Goal: Task Accomplishment & Management: Manage account settings

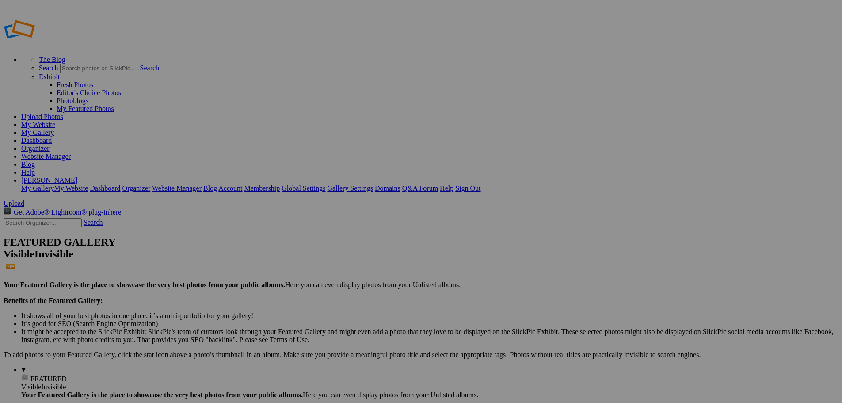
type input "New Bremen vs St. Marys"
click at [342, 246] on span "Create" at bounding box center [333, 250] width 19 height 8
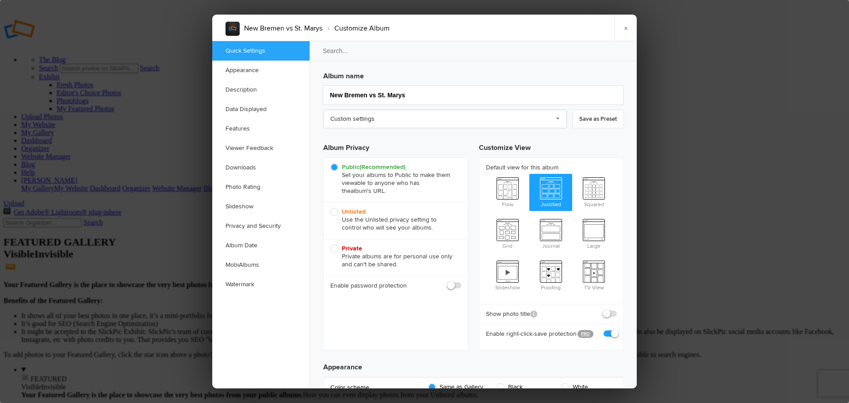
click at [400, 114] on link "Custom settings" at bounding box center [445, 119] width 244 height 19
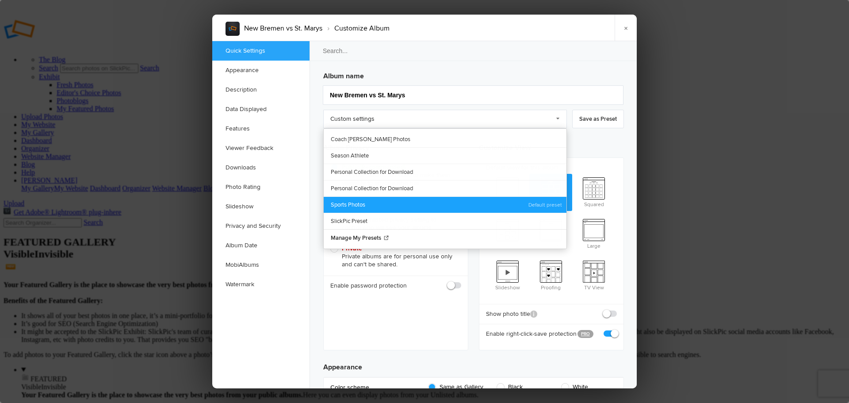
click at [362, 202] on link "Sports Photos" at bounding box center [445, 204] width 243 height 16
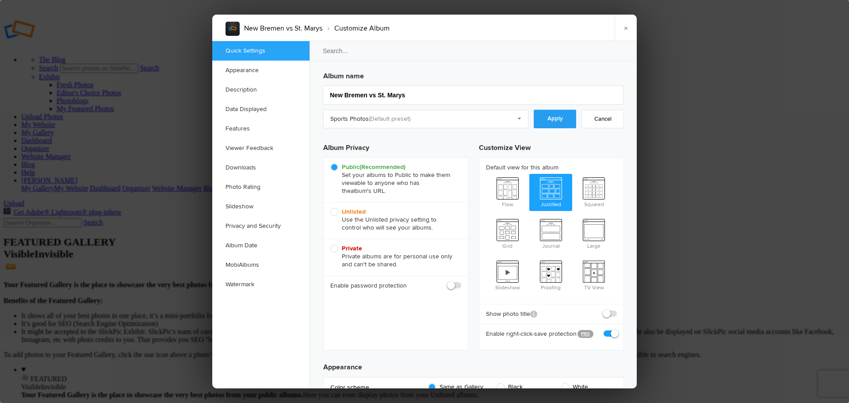
click at [553, 119] on link "Apply" at bounding box center [555, 119] width 42 height 19
click at [240, 281] on link "Watermark" at bounding box center [260, 283] width 97 height 19
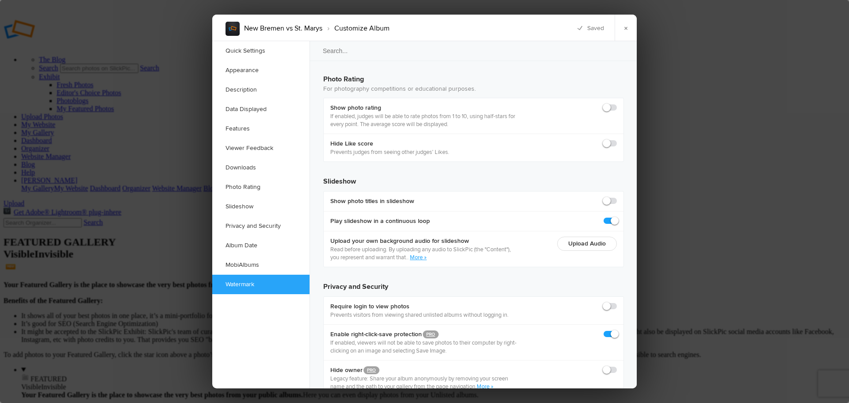
scroll to position [1918, 0]
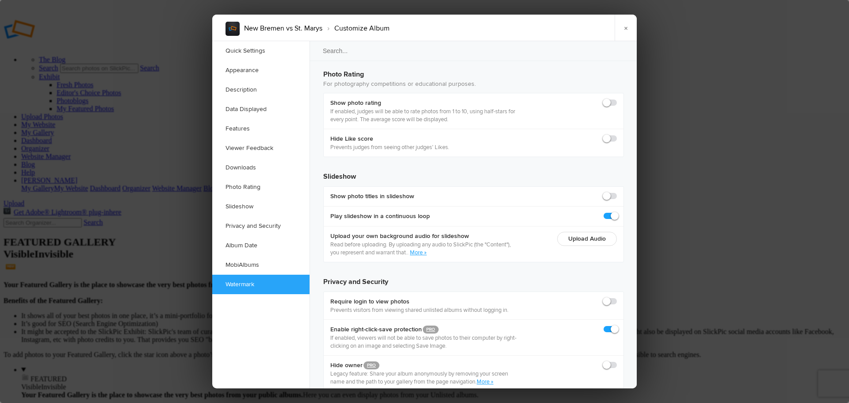
checkbox input "true"
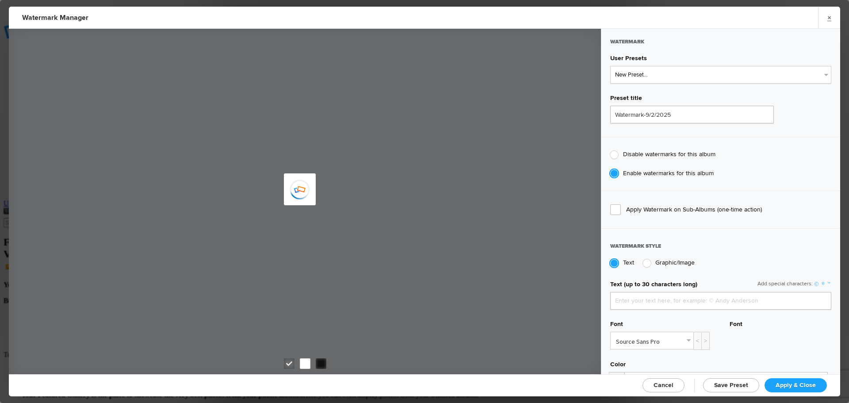
type input "jpphotography"
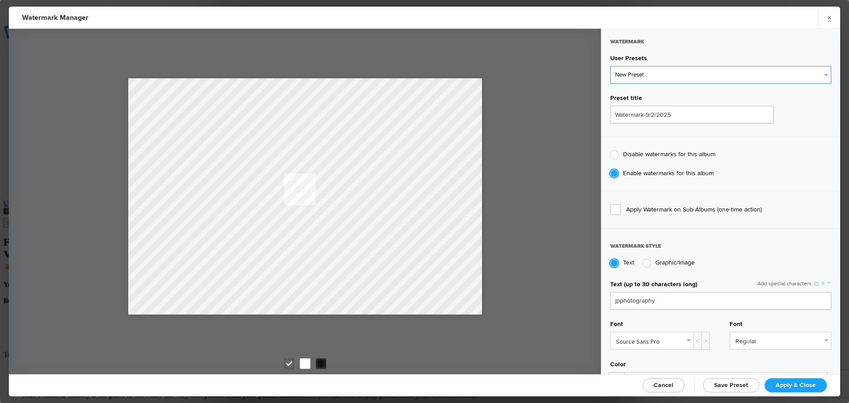
click at [665, 75] on select "New Preset... JP Photography - White JP Photography - Black" at bounding box center [720, 75] width 221 height 18
select select "2: Object"
click at [610, 66] on select "New Preset... JP Photography - White JP Photography - Black" at bounding box center [720, 75] width 221 height 18
type input "JP Photography - Black"
radio input "false"
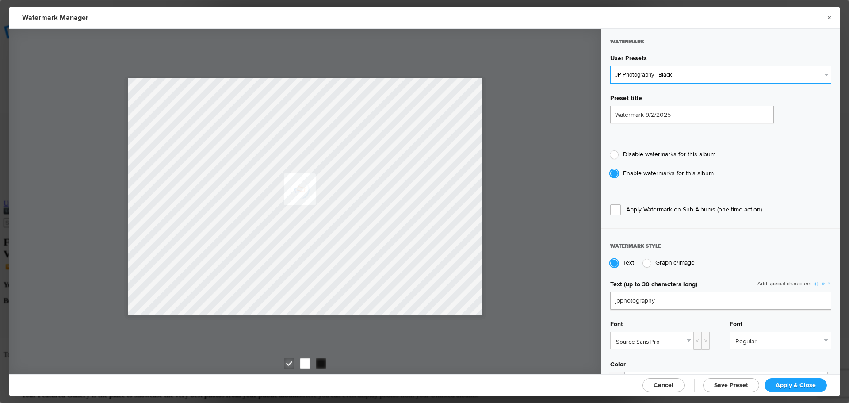
radio input "true"
type input "128"
radio input "true"
radio input "false"
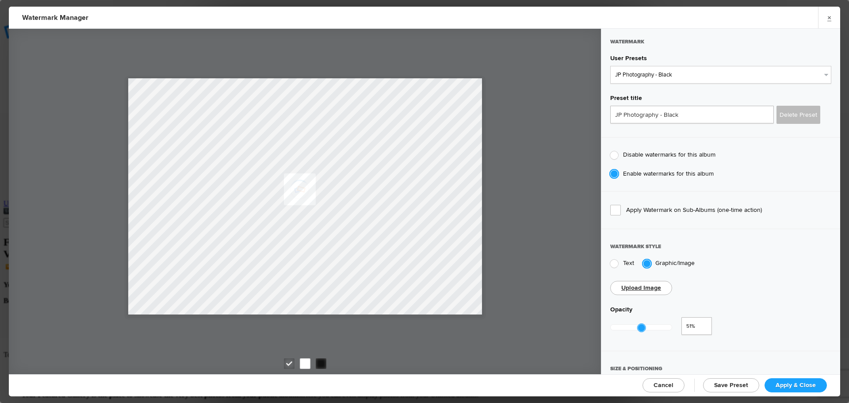
drag, startPoint x: 671, startPoint y: 326, endPoint x: 639, endPoint y: 321, distance: 32.6
click at [639, 324] on div at bounding box center [641, 328] width 8 height 8
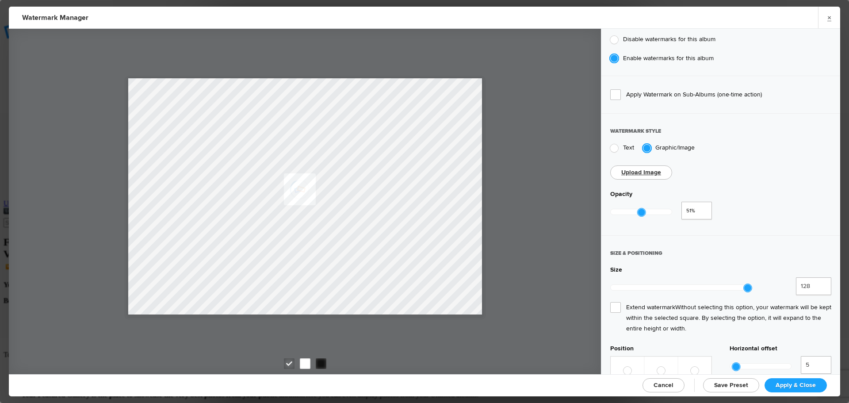
scroll to position [133, 0]
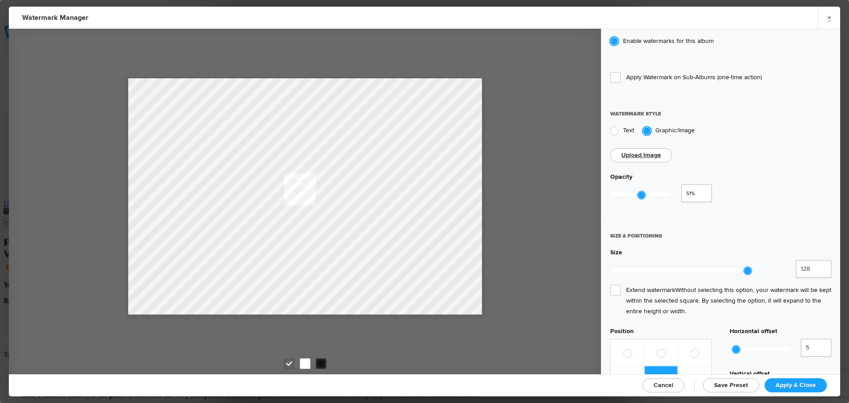
click at [618, 285] on span "Extend watermark Without selecting this option, your watermark will be kept wit…" at bounding box center [720, 301] width 221 height 32
click at [0, 0] on input "Extend watermark Without selecting this option, your watermark will be kept wit…" at bounding box center [0, 0] width 0 height 0
type input "0.42"
drag, startPoint x: 641, startPoint y: 192, endPoint x: 635, endPoint y: 193, distance: 6.3
click at [635, 193] on div at bounding box center [635, 195] width 8 height 8
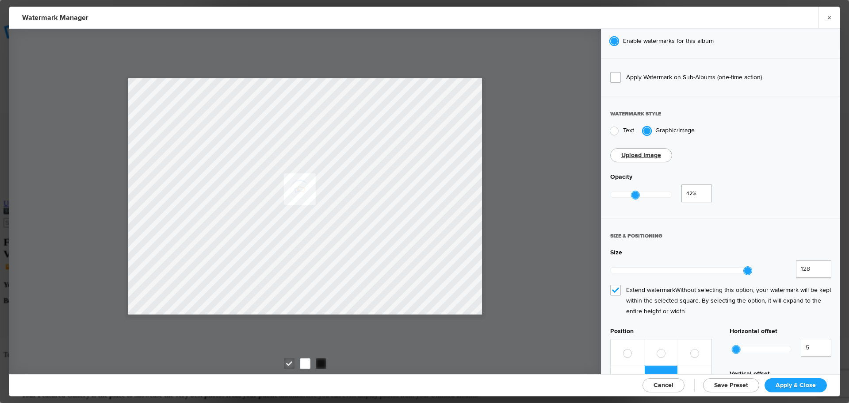
click at [785, 385] on span "Apply & Close" at bounding box center [795, 385] width 40 height 8
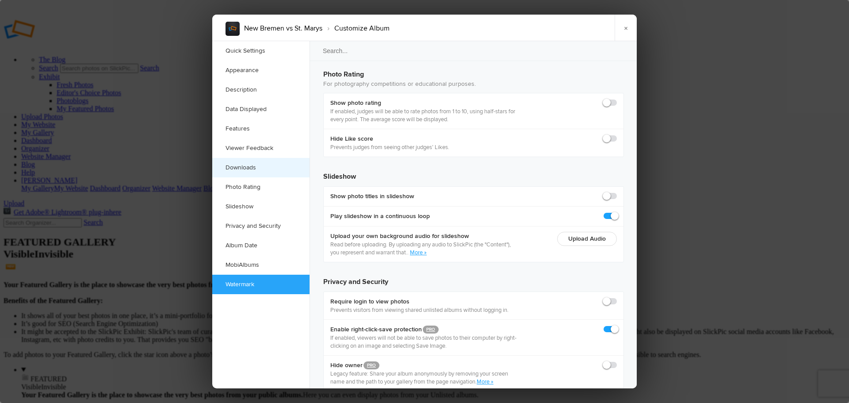
click at [248, 166] on link "Downloads" at bounding box center [260, 167] width 97 height 19
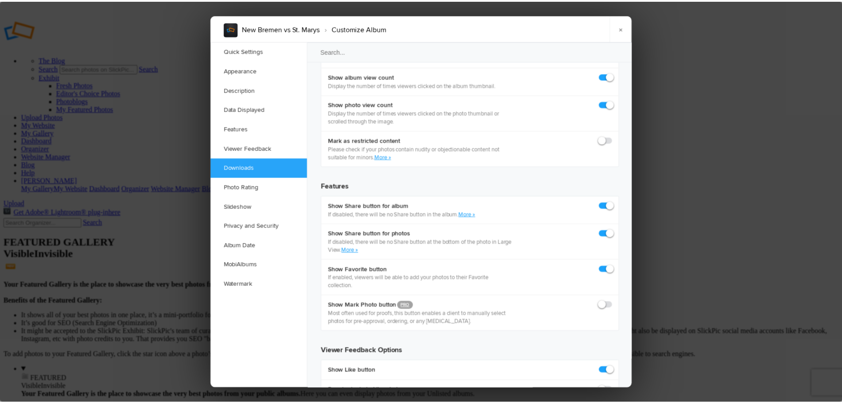
scroll to position [1370, 0]
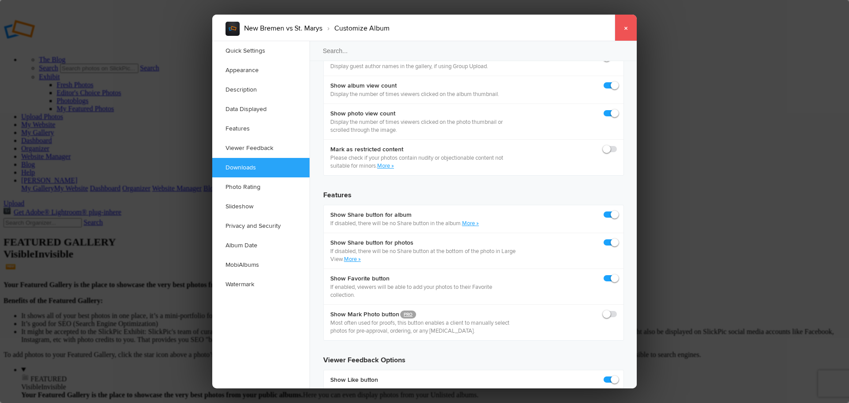
click at [627, 27] on link "×" at bounding box center [625, 28] width 22 height 27
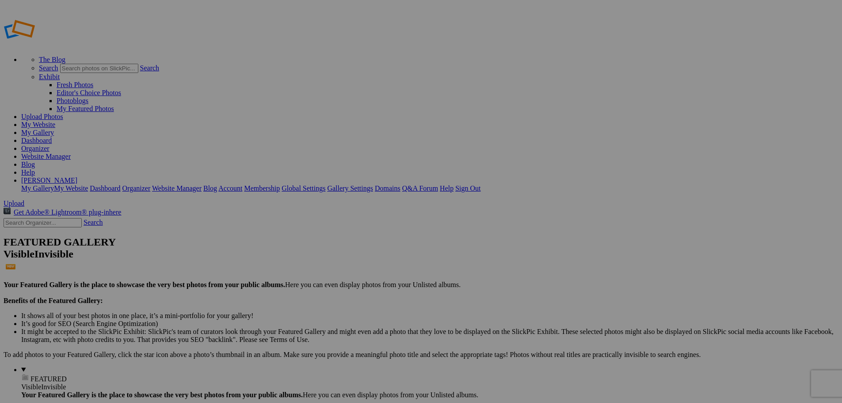
type input "New Bremen vs St. Marys"
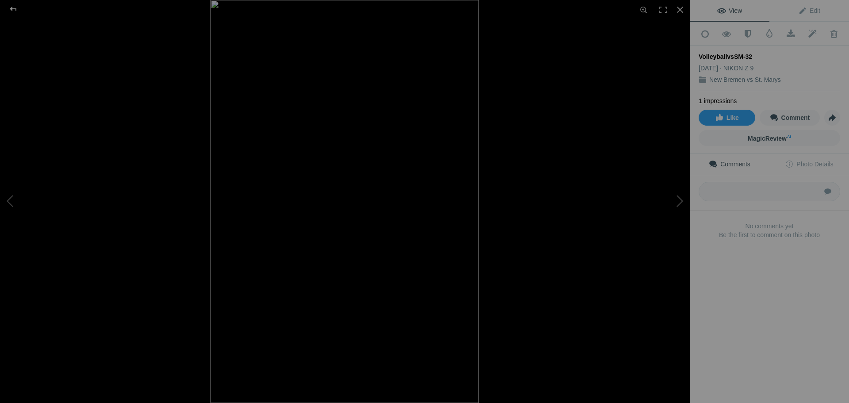
click at [10, 9] on div at bounding box center [13, 9] width 32 height 18
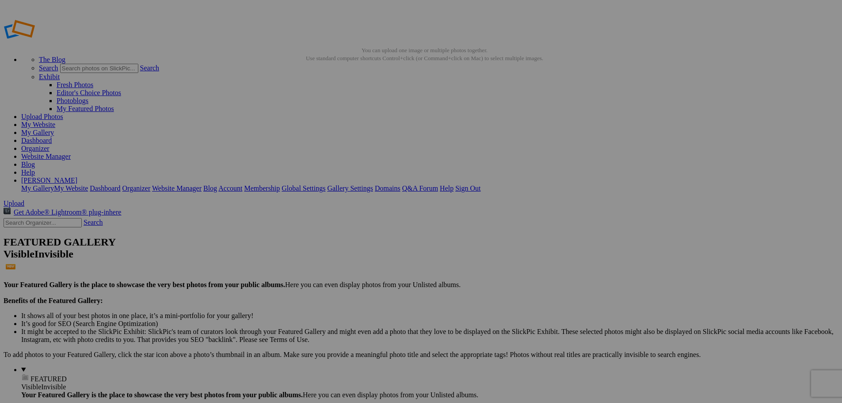
click at [71, 152] on link "Website Manager" at bounding box center [46, 156] width 50 height 8
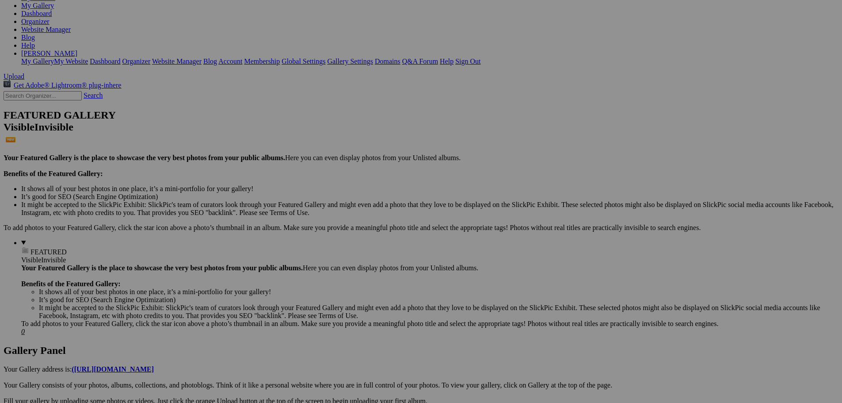
scroll to position [133, 0]
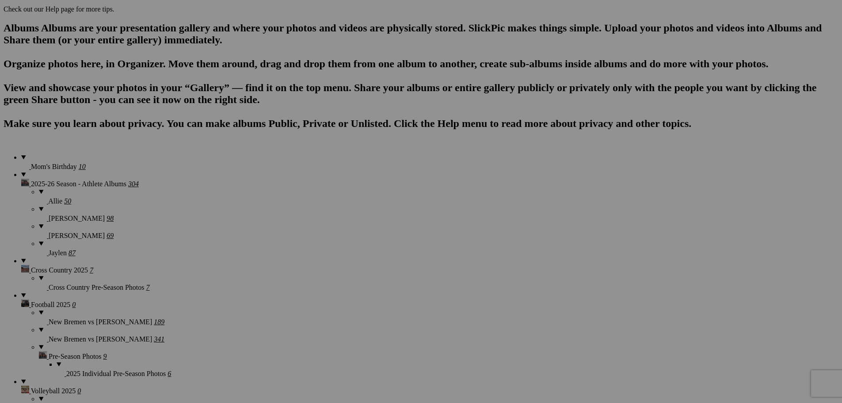
scroll to position [575, 0]
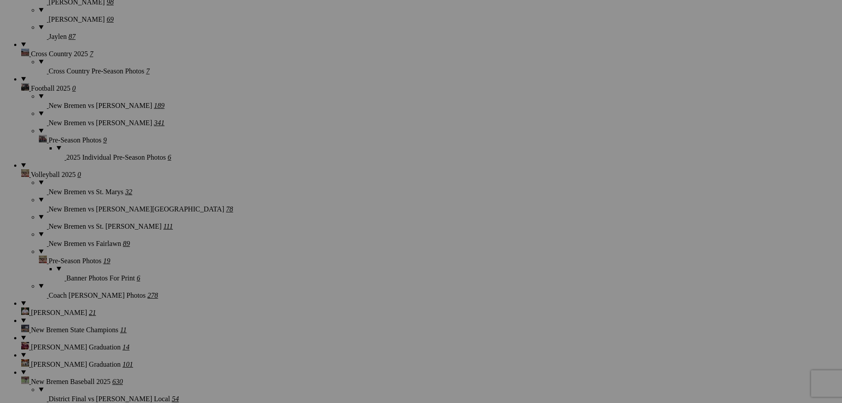
scroll to position [751, 0]
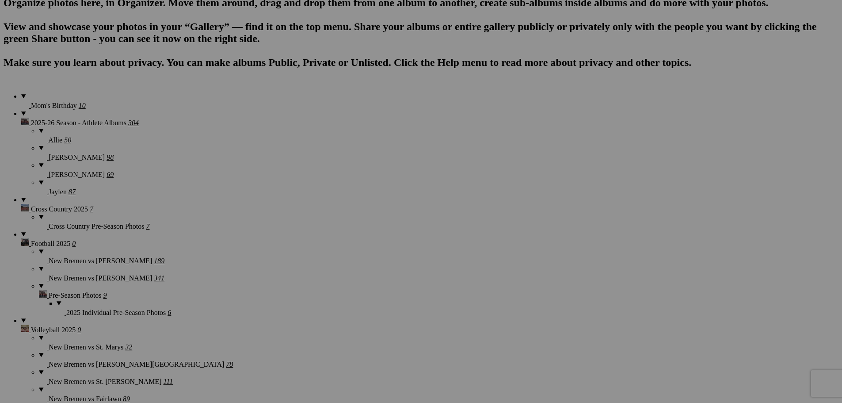
scroll to position [549, 0]
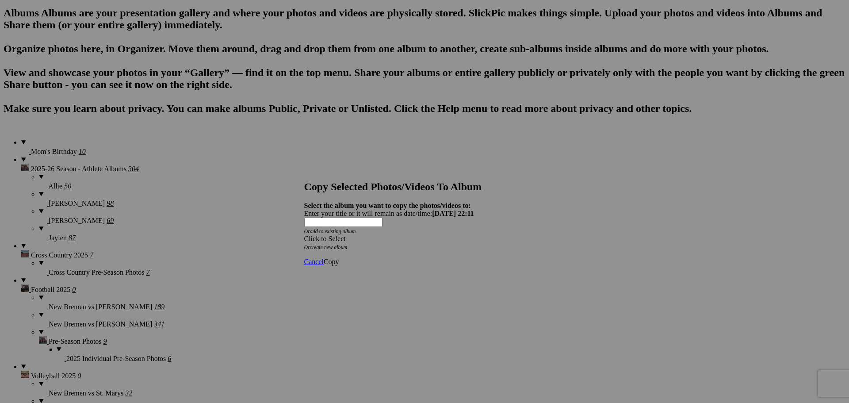
click at [304, 235] on span at bounding box center [304, 239] width 0 height 8
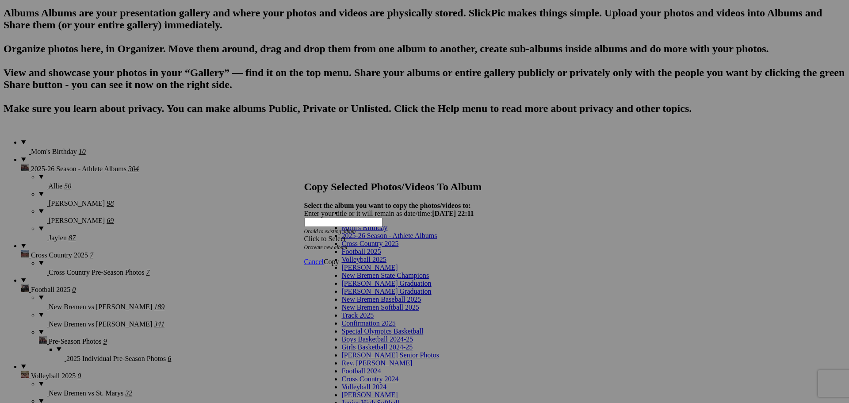
drag, startPoint x: 405, startPoint y: 245, endPoint x: 410, endPoint y: 245, distance: 4.9
click at [405, 239] on span "2025-26 Season - Athlete Albums" at bounding box center [389, 236] width 95 height 8
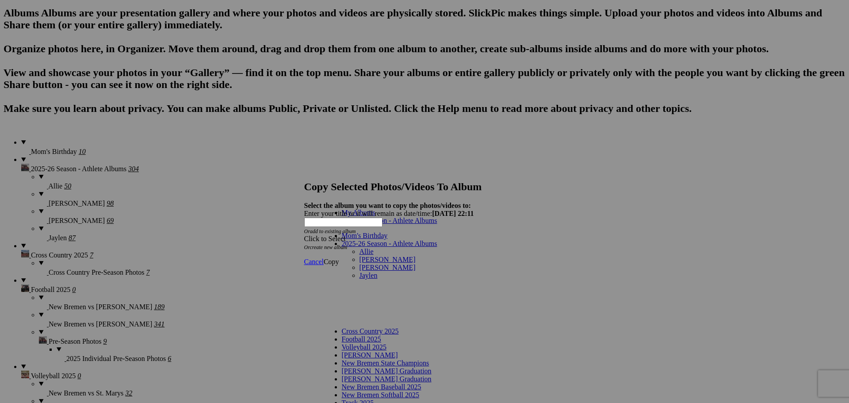
click at [362, 248] on link "Allie" at bounding box center [366, 252] width 14 height 8
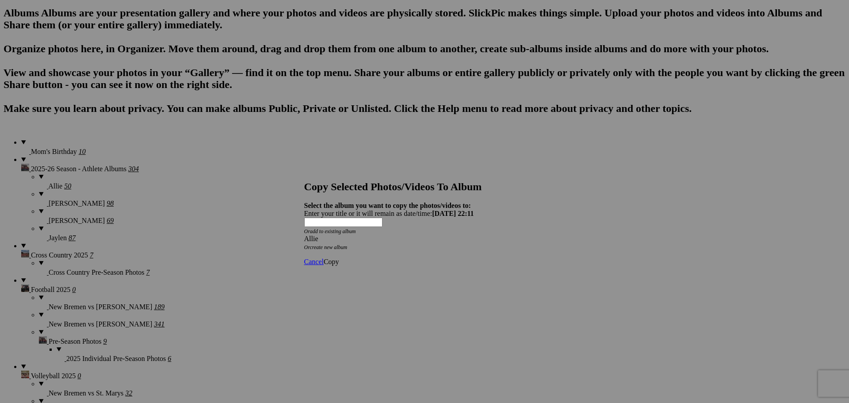
click at [339, 258] on span "Copy" at bounding box center [331, 262] width 15 height 8
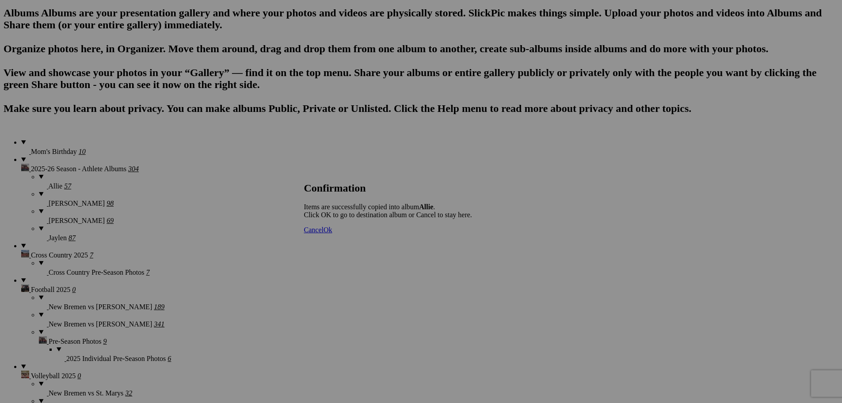
click at [332, 233] on span "Ok" at bounding box center [328, 230] width 9 height 8
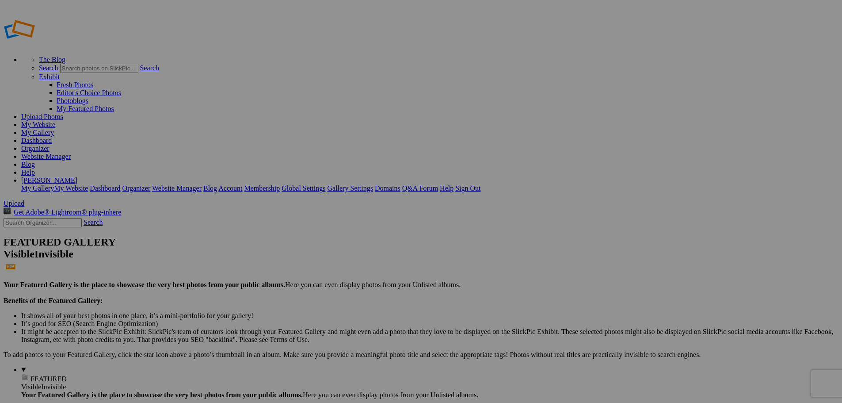
type input "Allie"
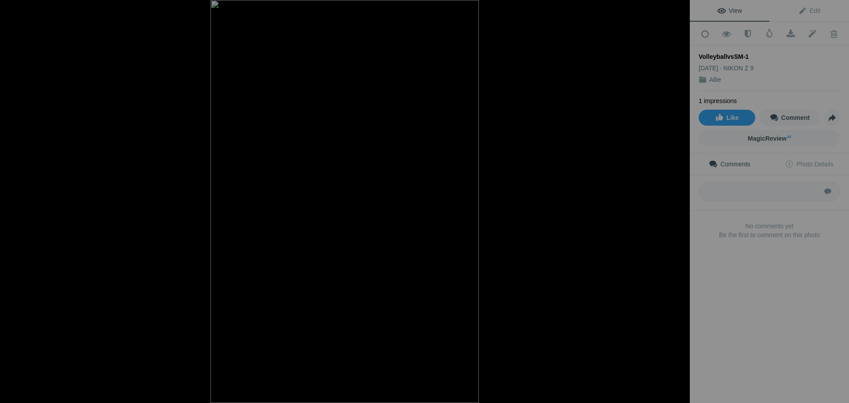
click at [680, 201] on button at bounding box center [656, 201] width 66 height 145
click at [679, 202] on button at bounding box center [656, 201] width 66 height 145
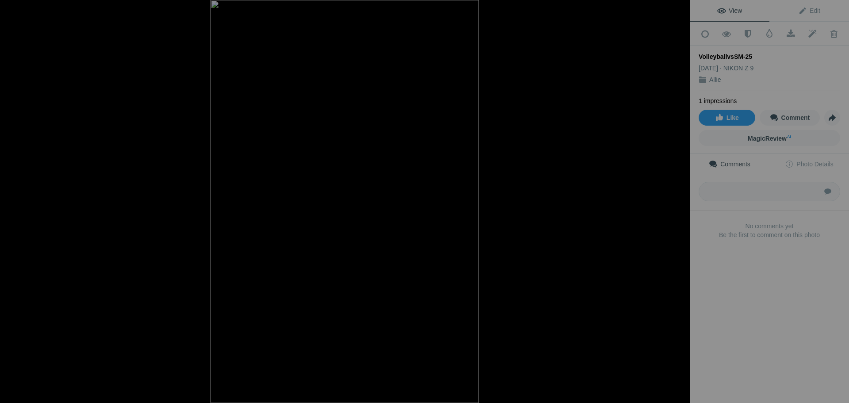
click at [679, 202] on button at bounding box center [656, 201] width 66 height 145
click at [11, 9] on div at bounding box center [13, 9] width 32 height 18
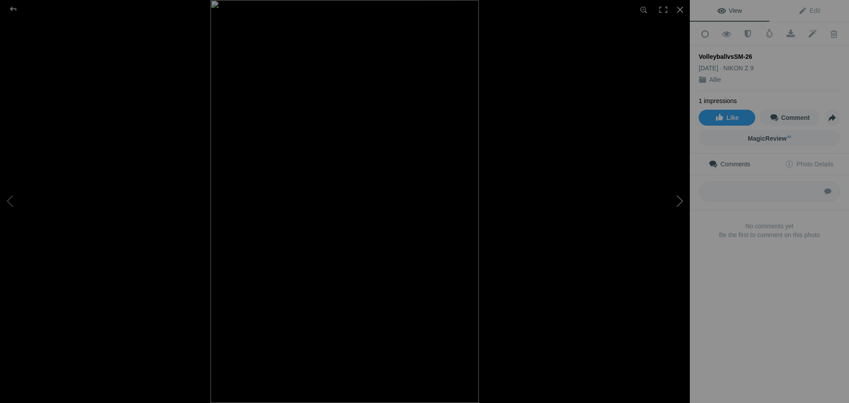
click at [678, 203] on button at bounding box center [656, 201] width 66 height 145
click at [678, 202] on button at bounding box center [656, 201] width 66 height 145
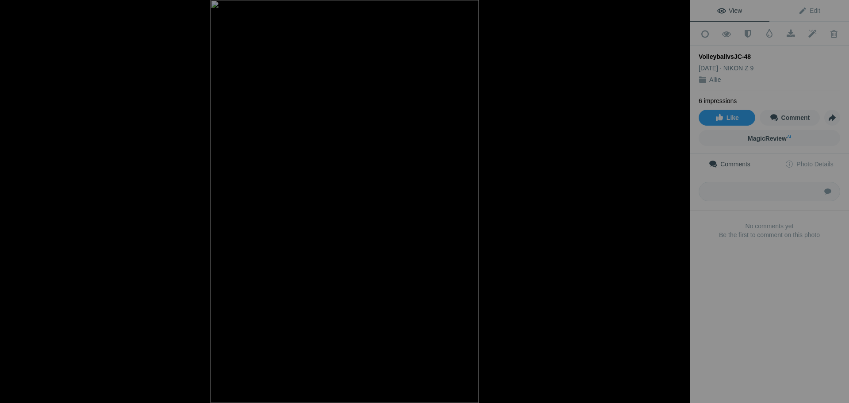
click at [678, 202] on button at bounding box center [656, 201] width 66 height 145
click at [14, 8] on div at bounding box center [13, 9] width 32 height 18
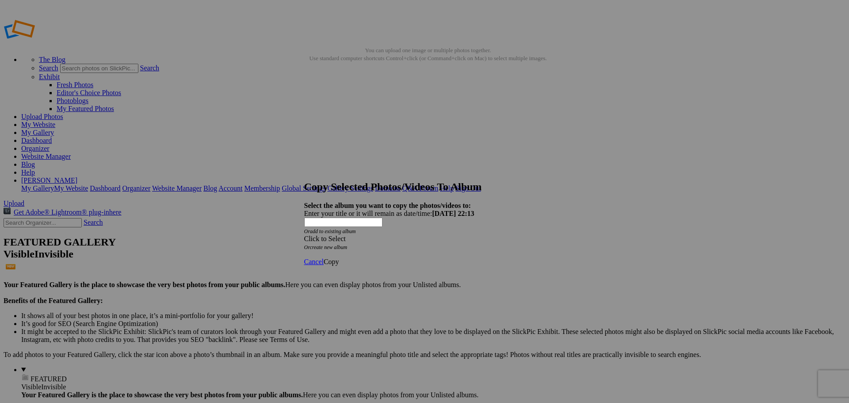
click at [304, 235] on span at bounding box center [304, 239] width 0 height 8
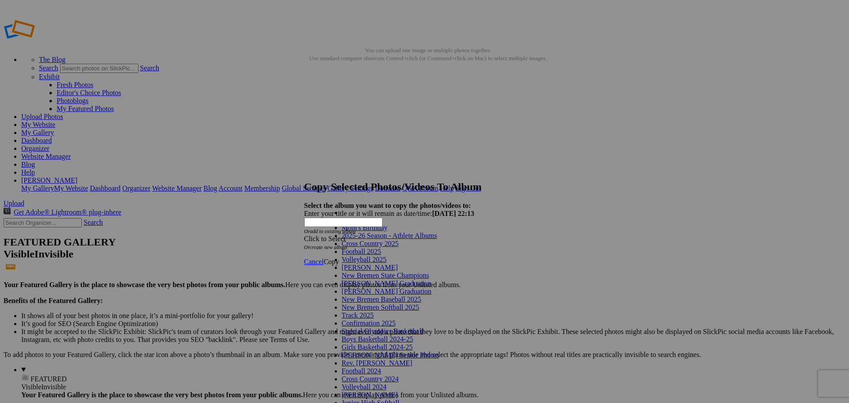
click at [386, 263] on link "Volleyball 2025" at bounding box center [364, 259] width 45 height 8
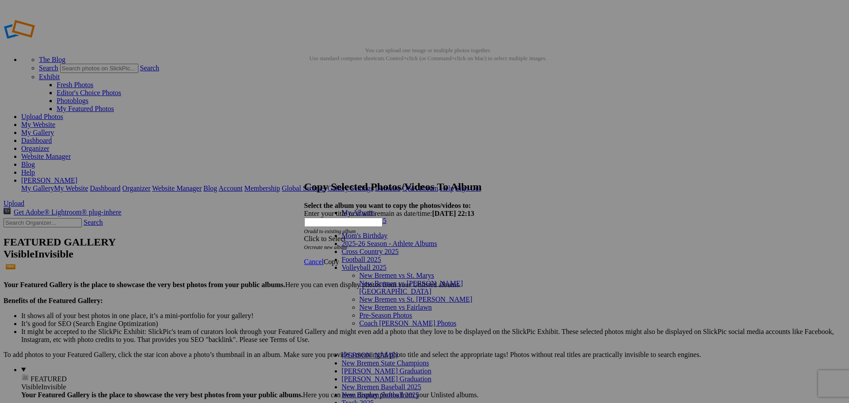
click at [373, 319] on link "Coach [PERSON_NAME] Photos" at bounding box center [407, 323] width 97 height 8
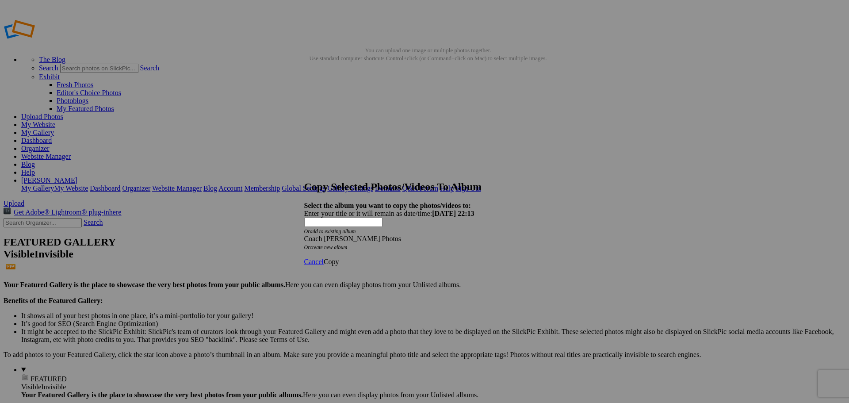
click at [339, 258] on span "Copy" at bounding box center [331, 262] width 15 height 8
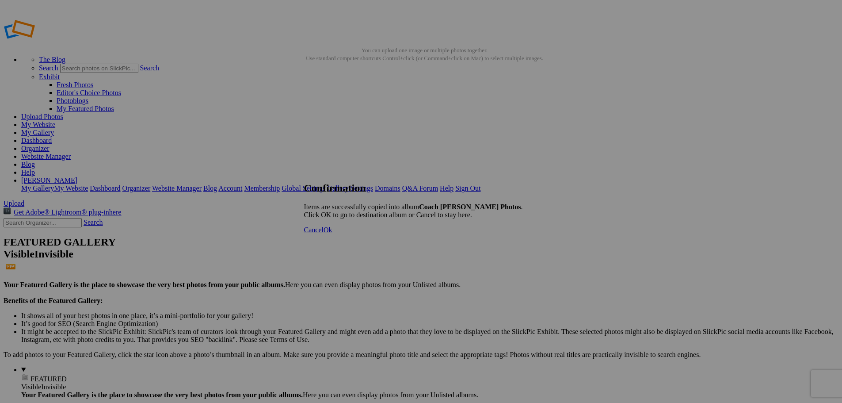
click at [332, 233] on span "Ok" at bounding box center [328, 230] width 9 height 8
click at [71, 152] on link "Website Manager" at bounding box center [46, 156] width 50 height 8
